Goal: Transaction & Acquisition: Obtain resource

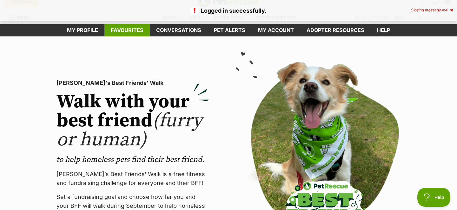
click at [133, 33] on link "Favourites" at bounding box center [126, 30] width 45 height 12
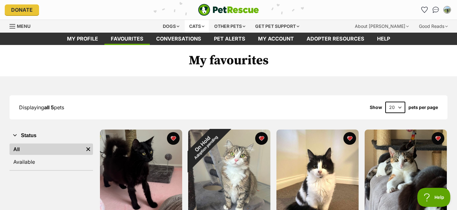
click at [203, 28] on div "Cats" at bounding box center [197, 26] width 24 height 13
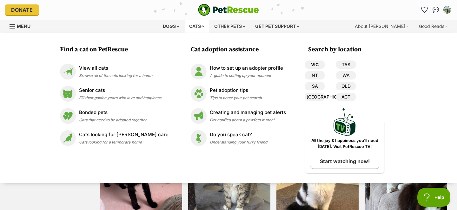
click at [317, 65] on link "VIC" at bounding box center [315, 65] width 20 height 8
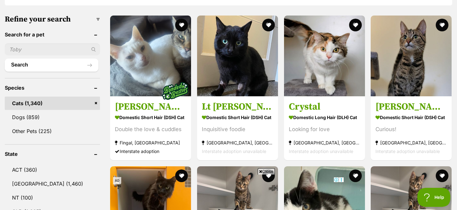
scroll to position [188, 0]
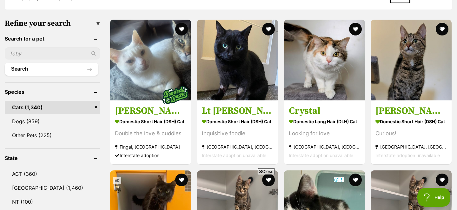
click at [64, 54] on input "text" at bounding box center [52, 54] width 95 height 12
type input "curlew"
click at [58, 71] on button "Search" at bounding box center [52, 69] width 94 height 13
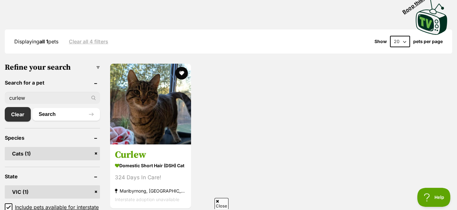
scroll to position [145, 0]
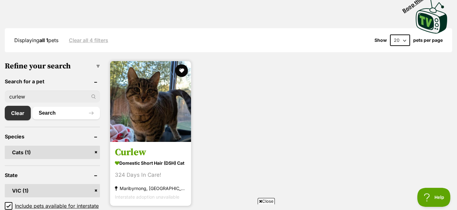
click at [142, 103] on img at bounding box center [150, 101] width 81 height 81
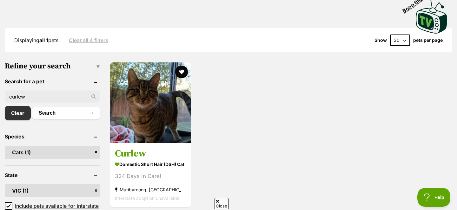
click at [43, 95] on input "curlew" at bounding box center [52, 97] width 95 height 12
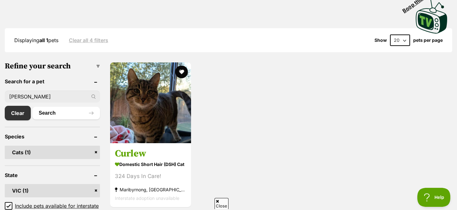
type input "Wren"
click at [32, 107] on button "Search" at bounding box center [66, 113] width 68 height 13
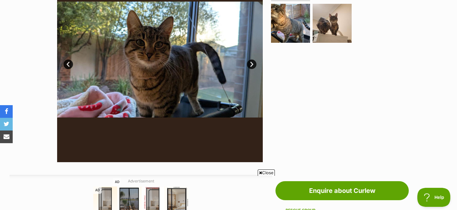
scroll to position [137, 0]
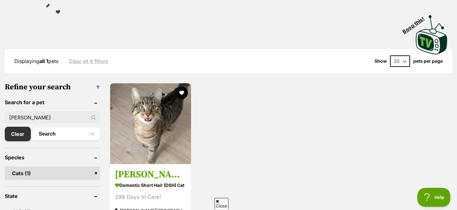
scroll to position [130, 0]
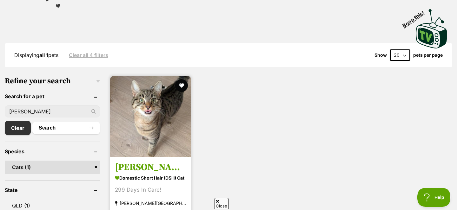
click at [148, 139] on img at bounding box center [150, 116] width 81 height 81
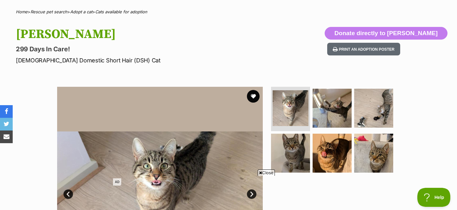
scroll to position [44, 0]
